Goal: Navigation & Orientation: Find specific page/section

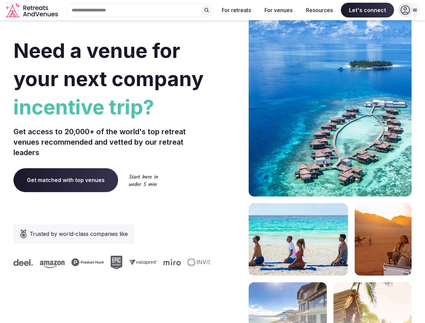
click at [212, 161] on div "Need a venue for your next company incentive trip? Get access to 20,000+ of the…" at bounding box center [212, 201] width 398 height 405
click at [140, 10] on div "Search Popular Destinations [GEOGRAPHIC_DATA], [GEOGRAPHIC_DATA] [GEOGRAPHIC_DA…" at bounding box center [137, 10] width 153 height 14
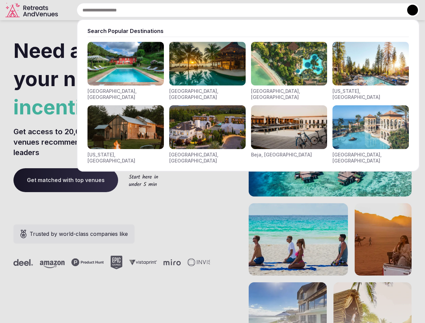
click at [207, 10] on input "text" at bounding box center [248, 10] width 343 height 14
click at [237, 10] on input "text" at bounding box center [248, 10] width 343 height 14
click at [278, 10] on input "text" at bounding box center [248, 10] width 343 height 14
click at [319, 10] on input "text" at bounding box center [248, 10] width 343 height 14
click at [367, 10] on input "text" at bounding box center [248, 10] width 343 height 14
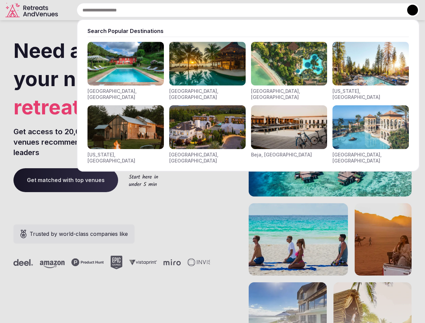
click at [409, 10] on button at bounding box center [412, 10] width 11 height 11
